Goal: Transaction & Acquisition: Download file/media

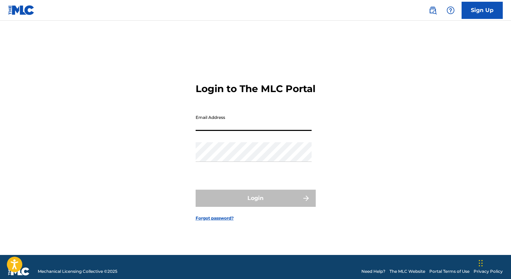
click at [209, 125] on input "Email Address" at bounding box center [254, 121] width 116 height 20
click at [278, 205] on div "Login" at bounding box center [256, 197] width 120 height 17
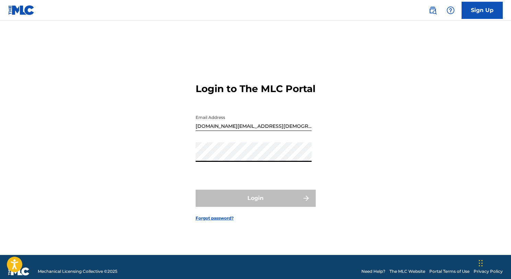
type input "[DOMAIN_NAME][EMAIL_ADDRESS][DEMOGRAPHIC_DATA][DOMAIN_NAME]"
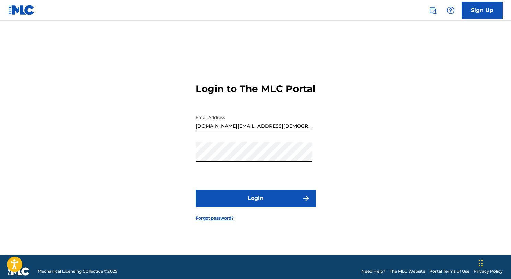
click at [255, 200] on button "Login" at bounding box center [256, 197] width 120 height 17
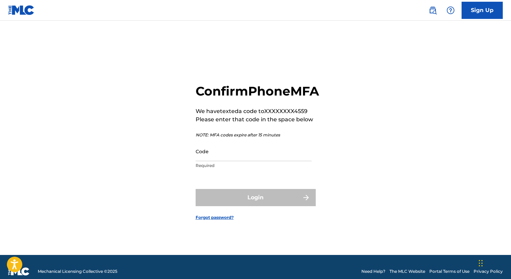
click at [255, 161] on input "Code" at bounding box center [254, 151] width 116 height 20
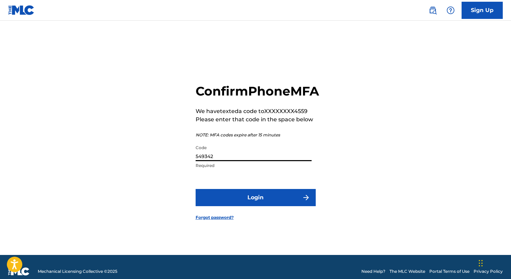
type input "549342"
click at [196, 189] on button "Login" at bounding box center [256, 197] width 120 height 17
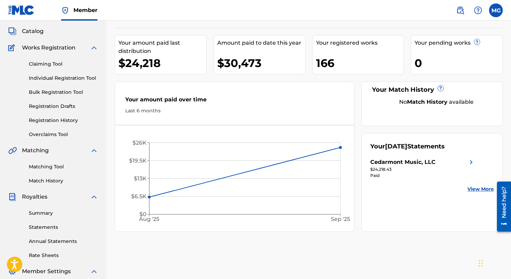
scroll to position [55, 0]
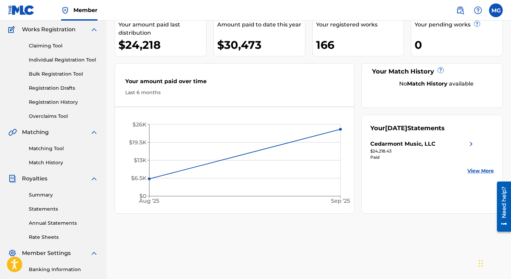
click at [43, 207] on link "Statements" at bounding box center [63, 208] width 69 height 7
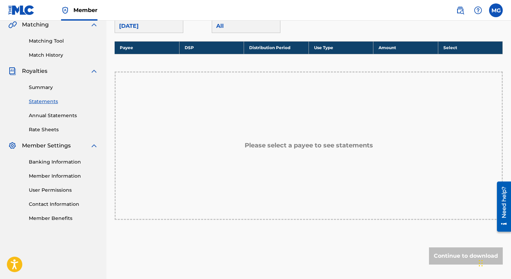
scroll to position [151, 0]
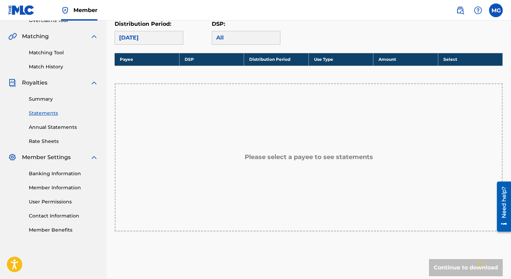
click at [367, 160] on h5 "Please select a payee to see statements" at bounding box center [309, 157] width 128 height 8
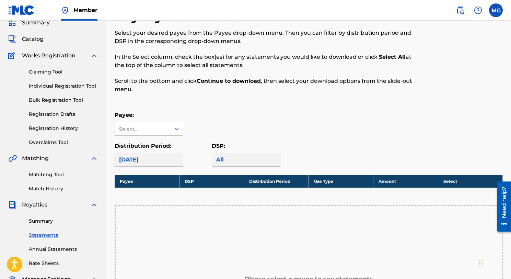
scroll to position [28, 0]
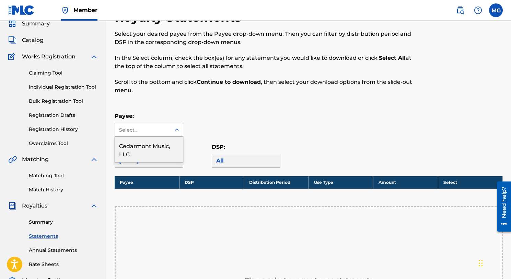
click at [176, 128] on icon at bounding box center [176, 129] width 7 height 7
click at [154, 143] on div "Cedarmont Music, LLC" at bounding box center [149, 149] width 68 height 25
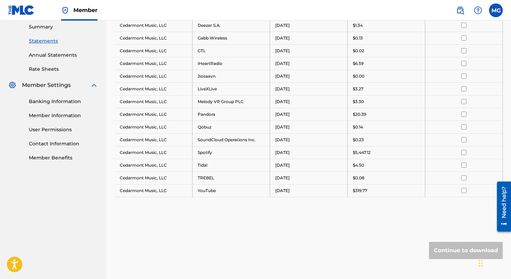
scroll to position [222, 0]
click at [454, 252] on div "Continue to download" at bounding box center [466, 250] width 74 height 17
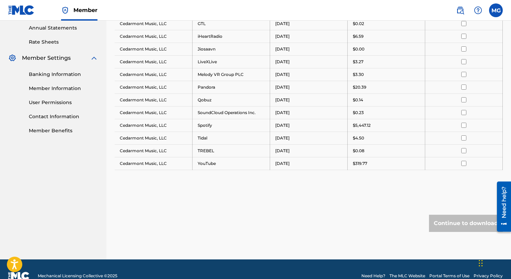
scroll to position [260, 0]
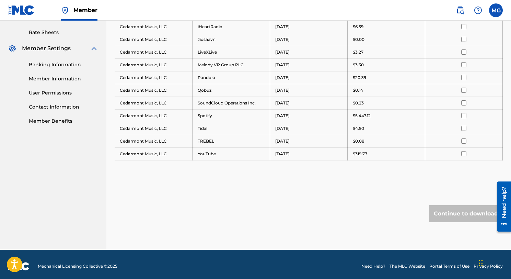
click at [472, 214] on div "Continue to download" at bounding box center [466, 213] width 74 height 17
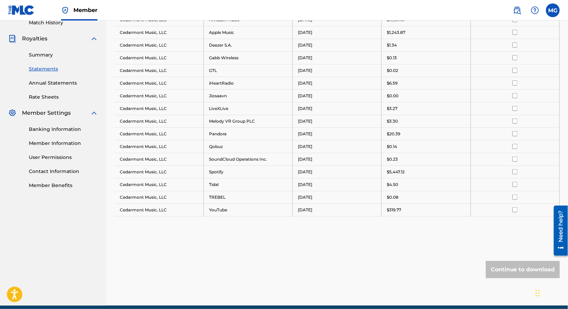
scroll to position [193, 0]
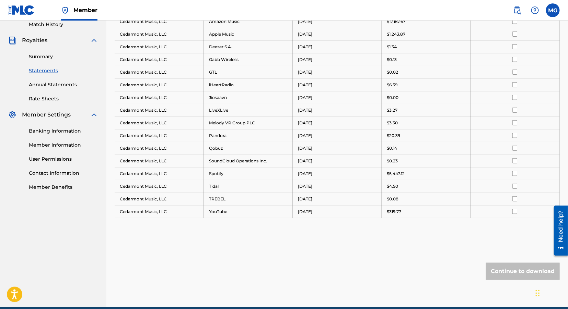
click at [510, 267] on div "Continue to download" at bounding box center [523, 271] width 74 height 17
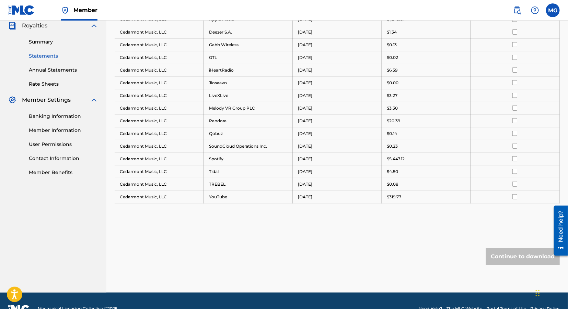
scroll to position [220, 0]
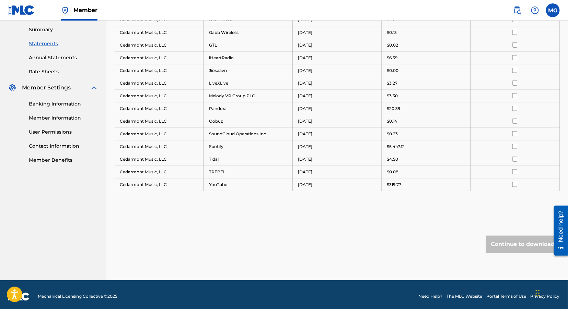
click at [510, 238] on div "Continue to download" at bounding box center [523, 244] width 74 height 17
click at [510, 240] on div "Need help?" at bounding box center [560, 227] width 9 height 32
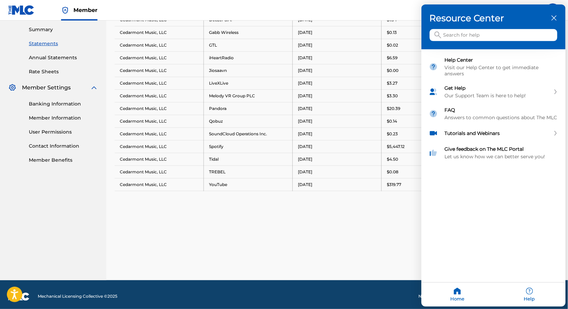
click at [510, 19] on div "close resource center" at bounding box center [554, 18] width 7 height 7
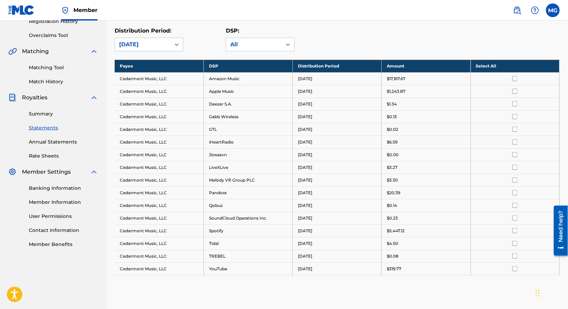
scroll to position [126, 0]
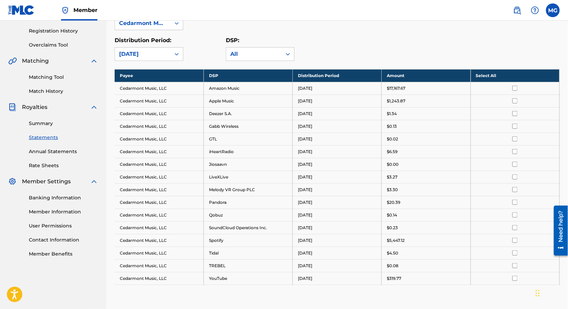
click at [504, 75] on th "Select All" at bounding box center [514, 75] width 89 height 13
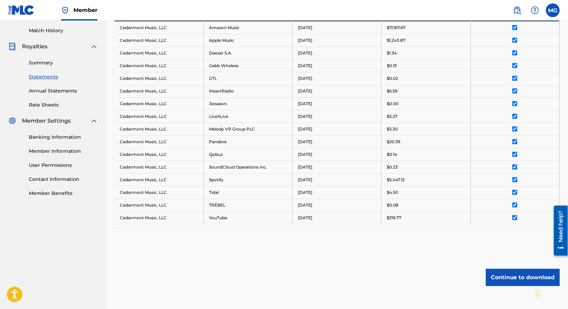
scroll to position [220, 0]
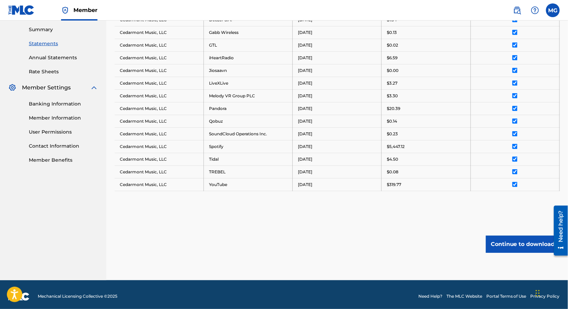
click at [510, 241] on button "Continue to download" at bounding box center [523, 244] width 74 height 17
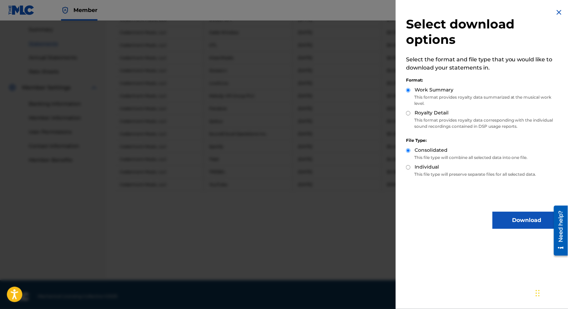
click at [410, 113] on input "Royalty Detail" at bounding box center [408, 113] width 4 height 4
radio input "true"
click at [411, 90] on div "Work Summary" at bounding box center [483, 90] width 155 height 8
click at [408, 90] on input "Work Summary" at bounding box center [408, 90] width 4 height 4
radio input "true"
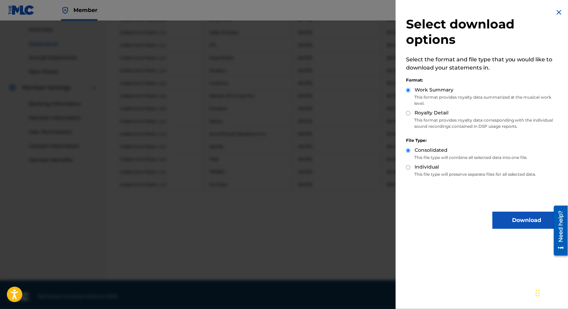
click at [510, 225] on button "Download" at bounding box center [526, 220] width 69 height 17
